Goal: Task Accomplishment & Management: Use online tool/utility

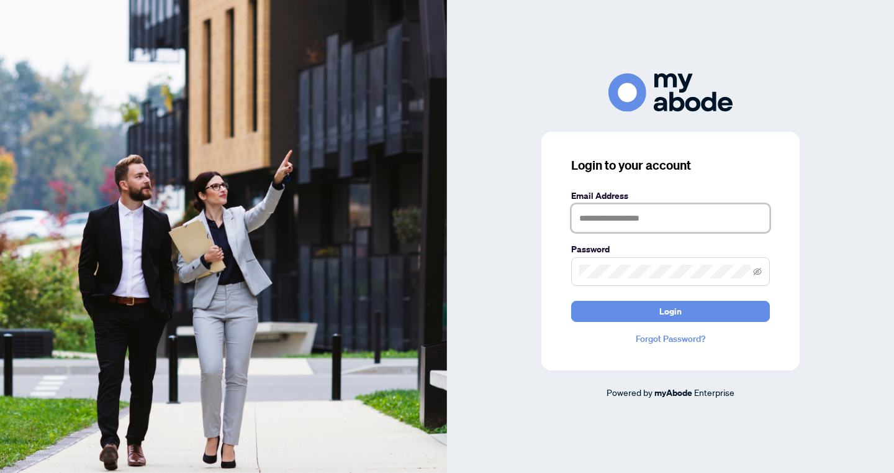
type input "**********"
click at [671, 311] on button "Login" at bounding box center [670, 311] width 199 height 21
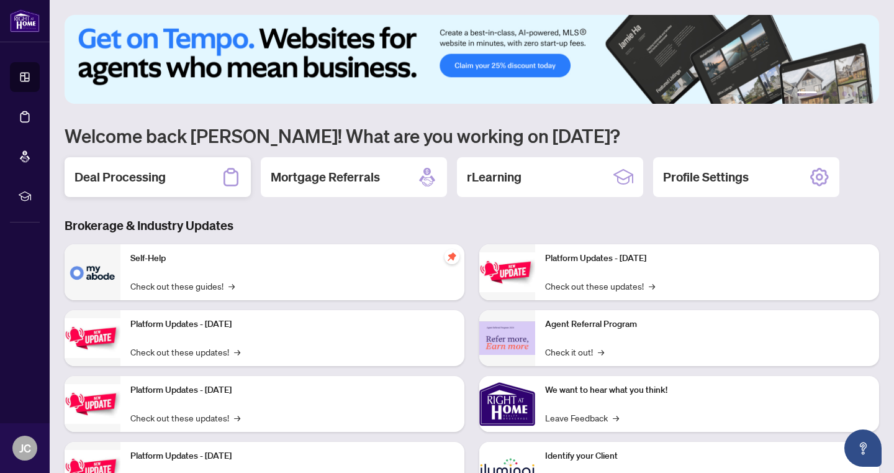
click at [148, 175] on h2 "Deal Processing" at bounding box center [120, 176] width 91 height 17
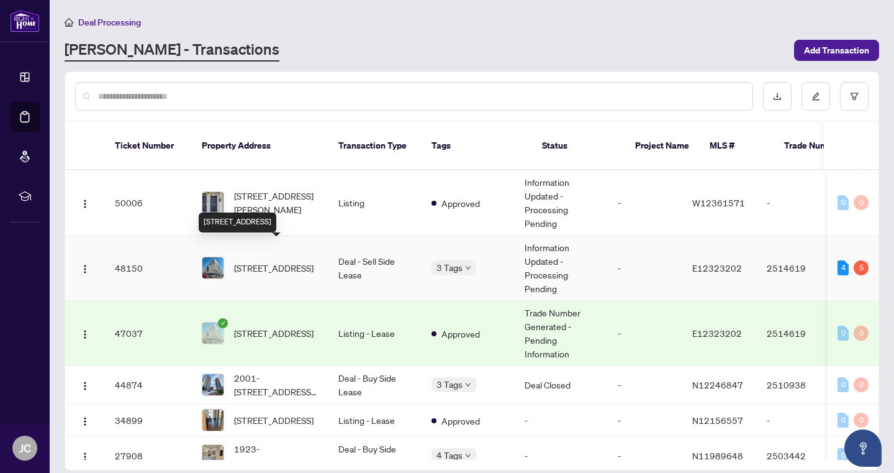
click at [262, 261] on span "310-1100 Kingston Rd, Toronto, Ontario M1N 2K7, Canada" at bounding box center [274, 268] width 80 height 14
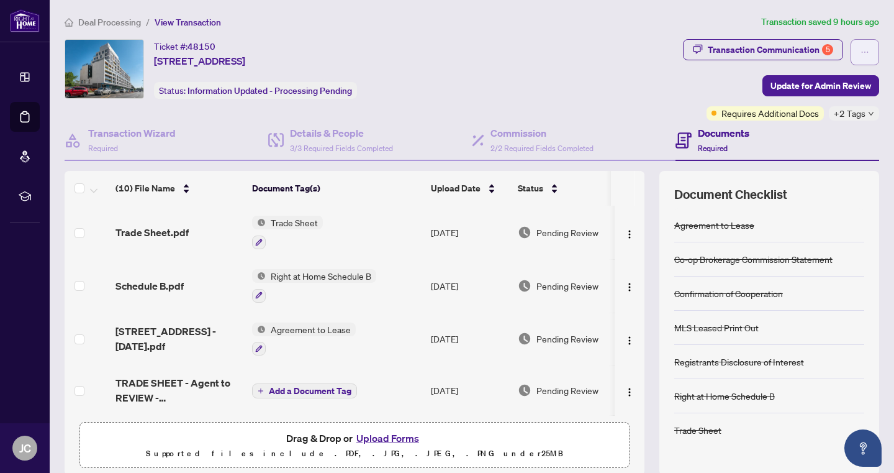
click at [863, 48] on icon "ellipsis" at bounding box center [865, 52] width 9 height 9
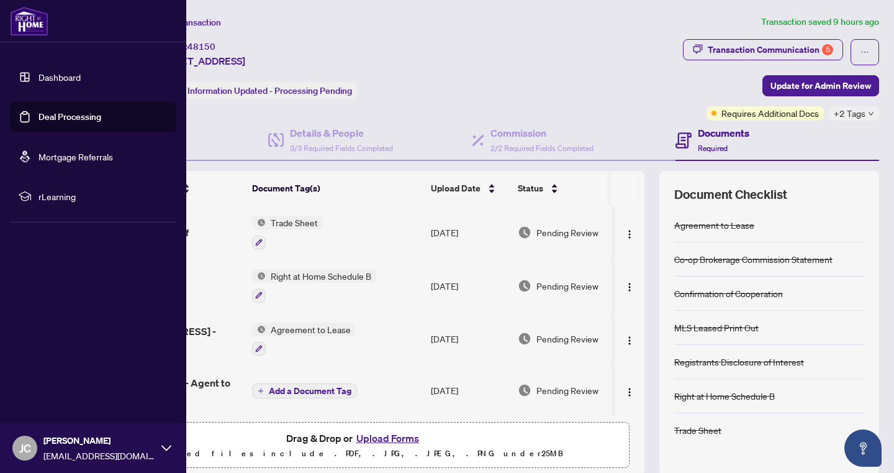
click at [48, 438] on span "Julie Cuzzolino-Giddings" at bounding box center [99, 441] width 112 height 14
click at [53, 377] on span "Logout" at bounding box center [50, 374] width 28 height 20
